Goal: Obtain resource: Download file/media

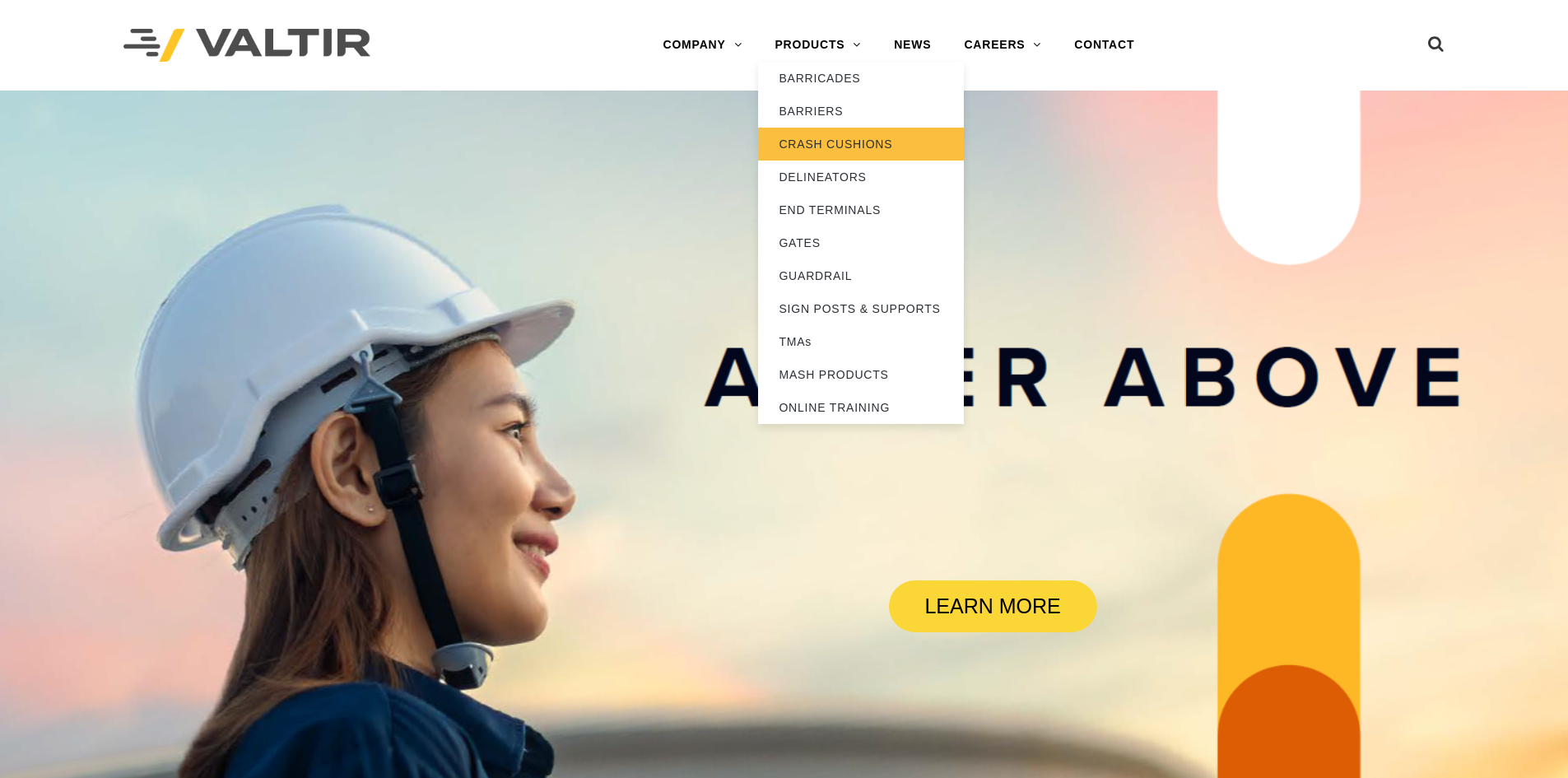
click at [848, 144] on link "CRASH CUSHIONS" at bounding box center [860, 144] width 206 height 33
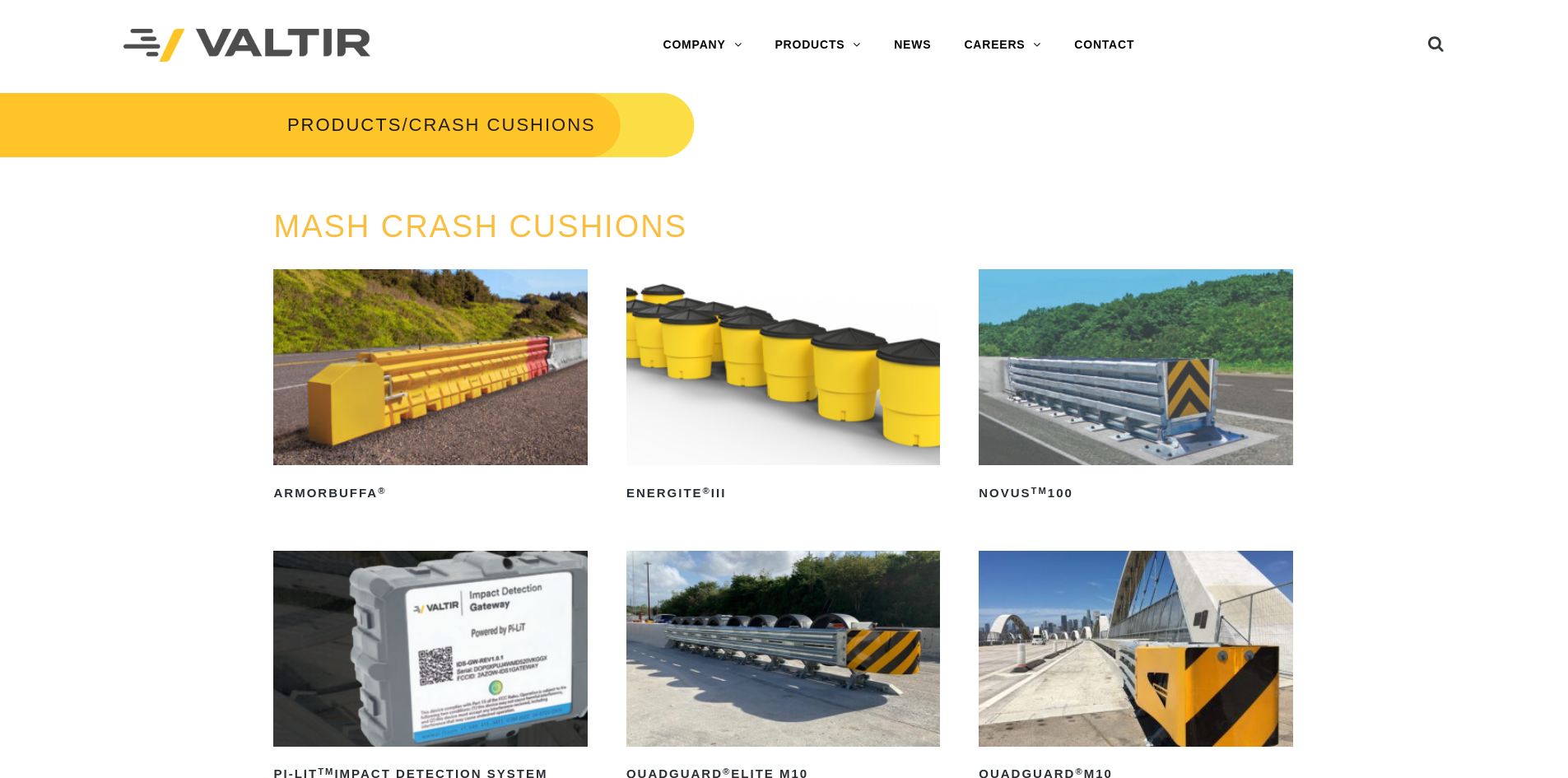
click at [1189, 376] on img at bounding box center [1136, 367] width 314 height 196
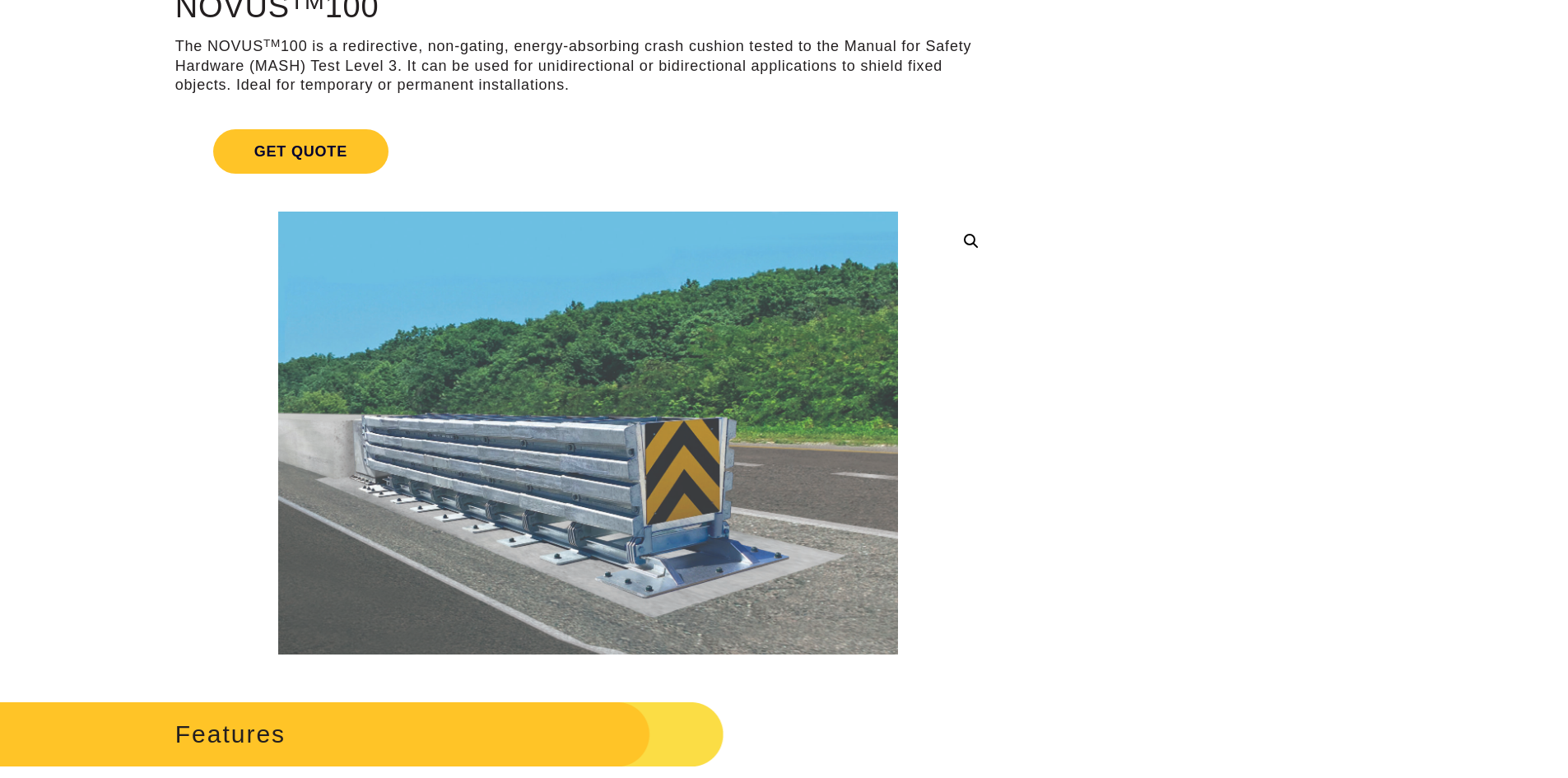
scroll to position [164, 0]
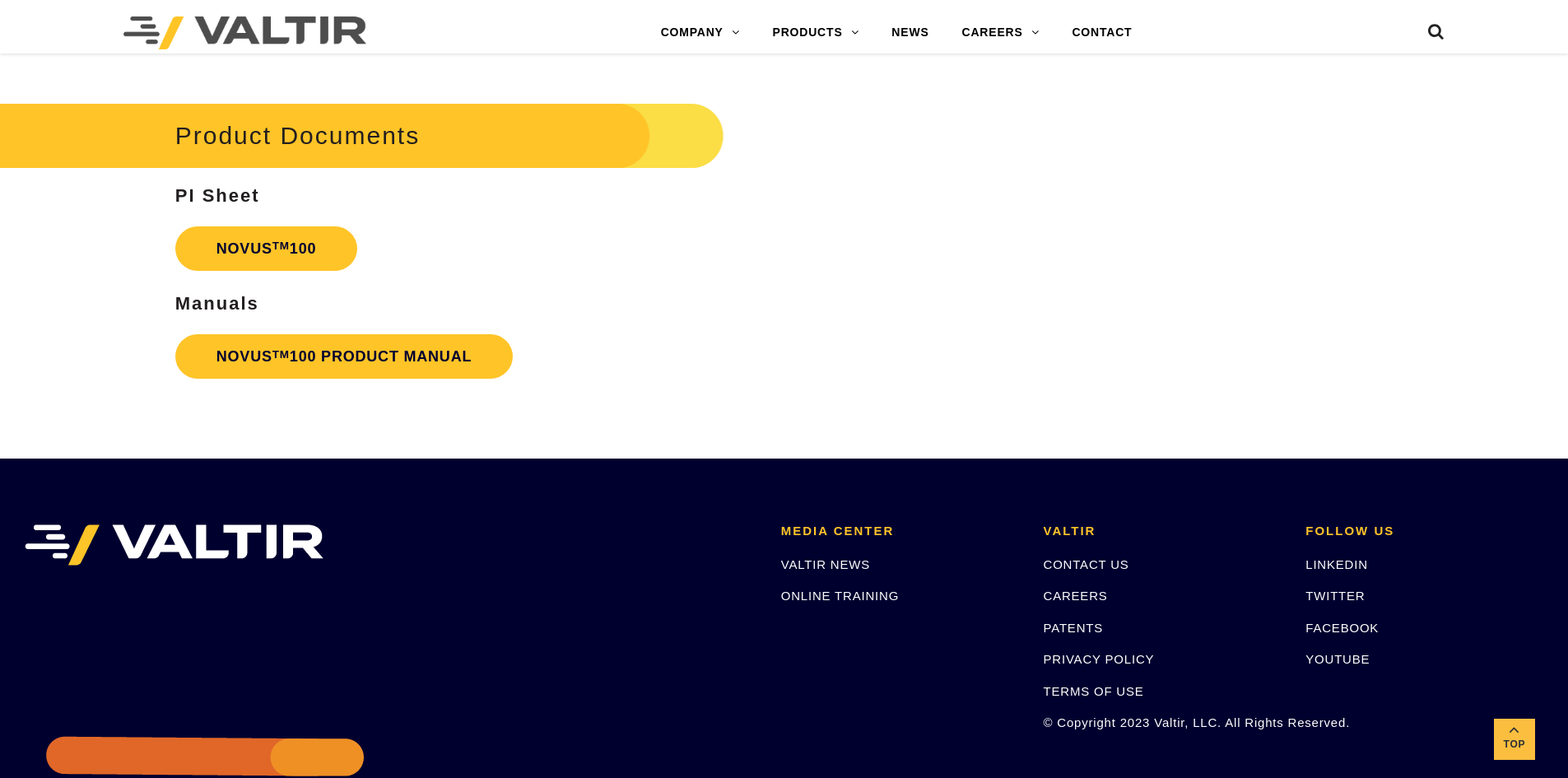
scroll to position [3950, 0]
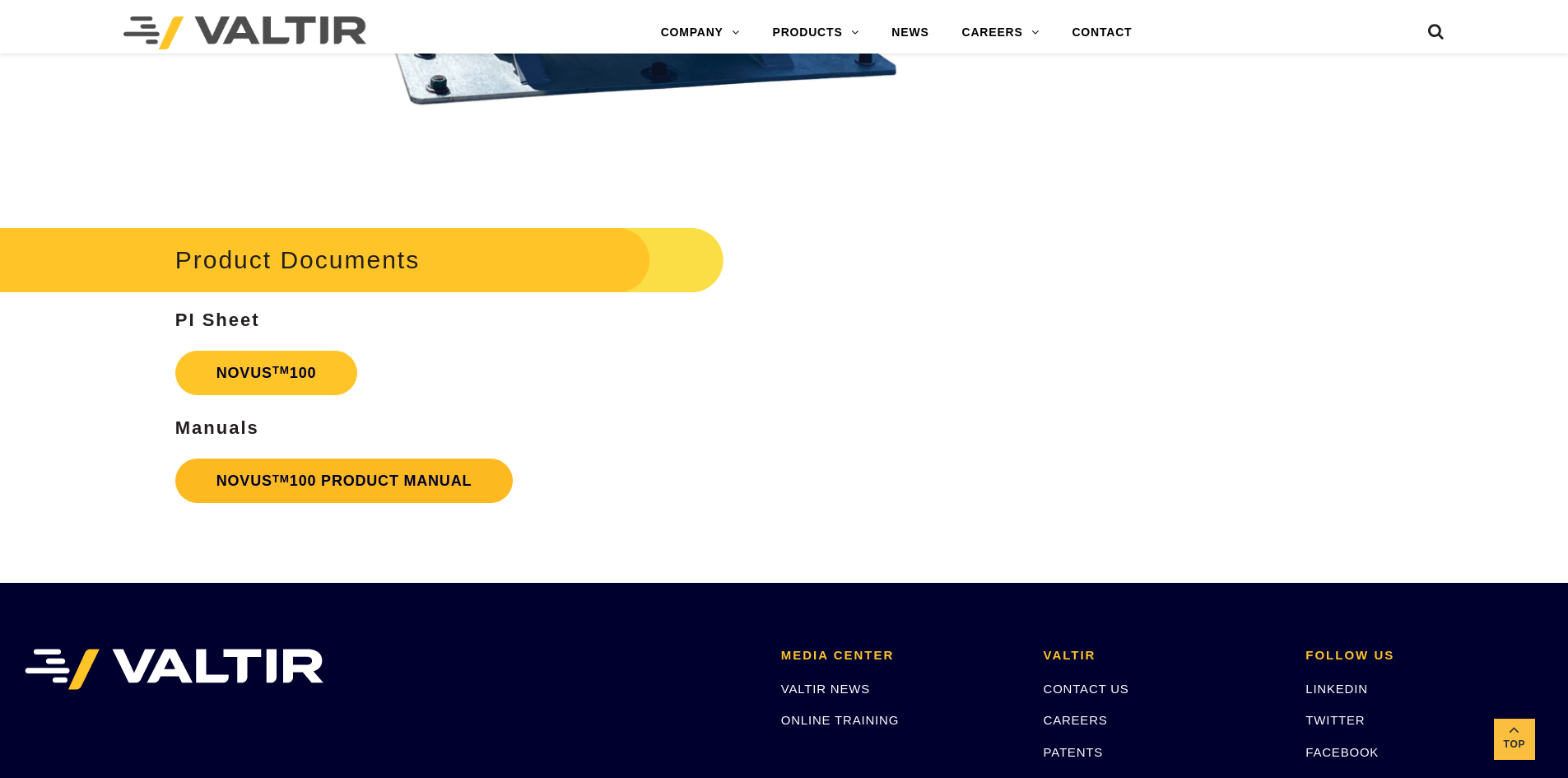
click at [408, 477] on link "NOVUS TM 100 PRODUCT MANUAL" at bounding box center [344, 480] width 338 height 44
